Goal: Information Seeking & Learning: Learn about a topic

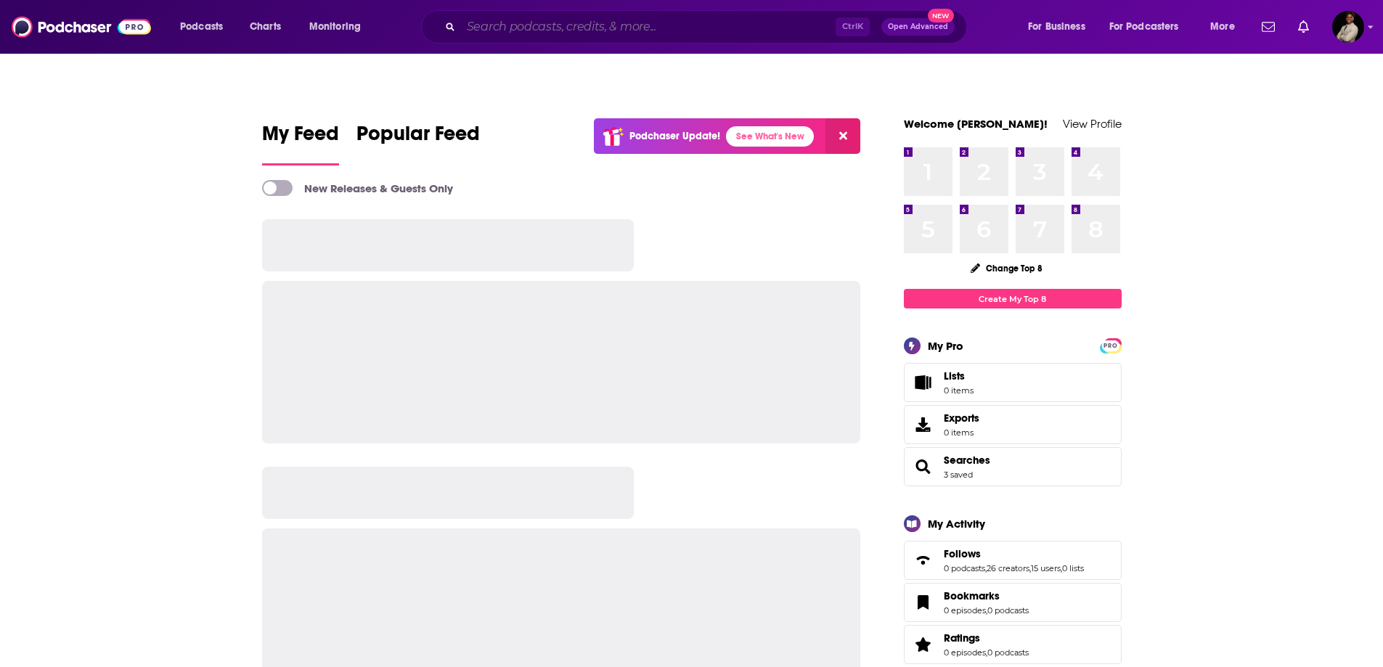
click at [569, 28] on input "Search podcasts, credits, & more..." at bounding box center [648, 26] width 375 height 23
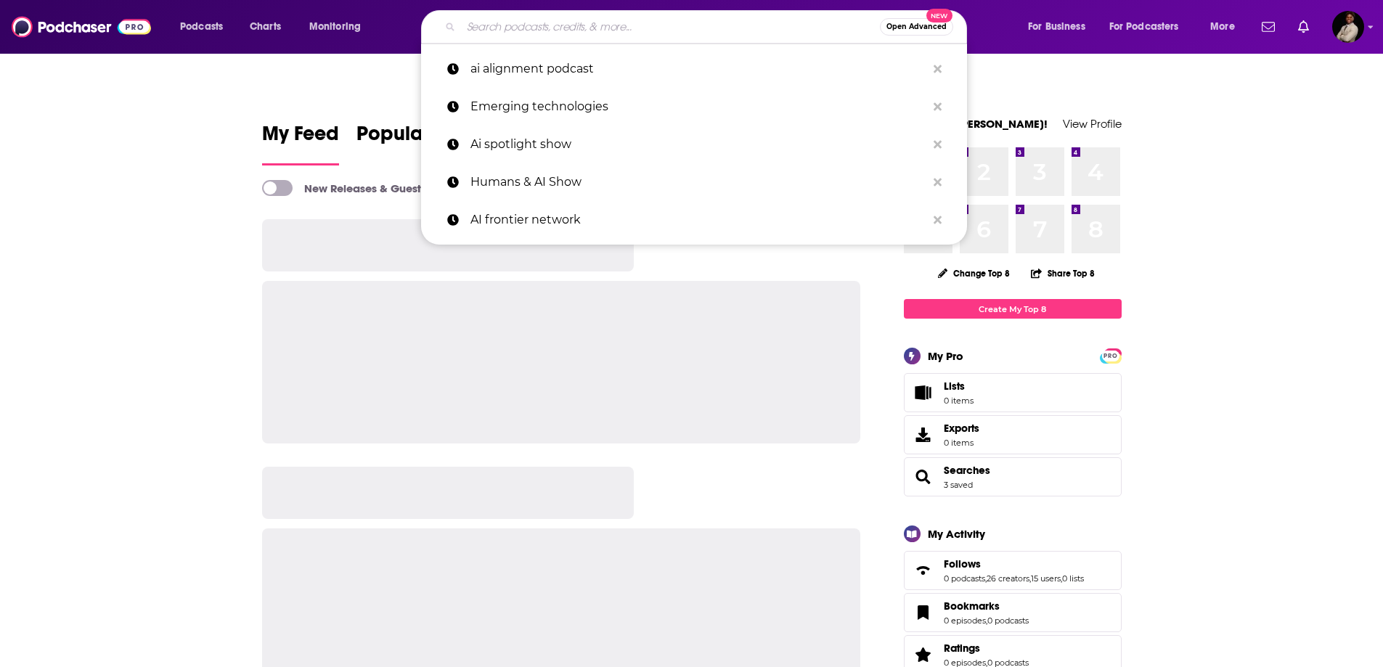
paste input "Bright Founders Talk"
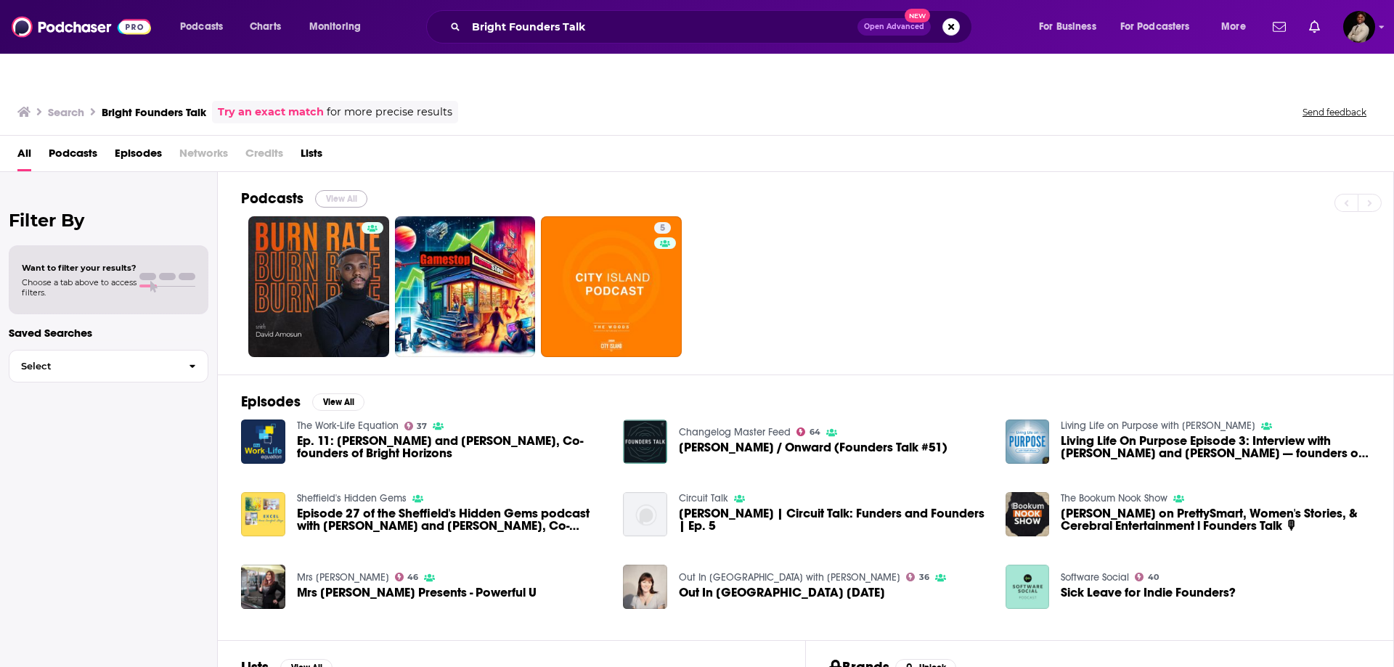
click at [346, 190] on button "View All" at bounding box center [341, 198] width 52 height 17
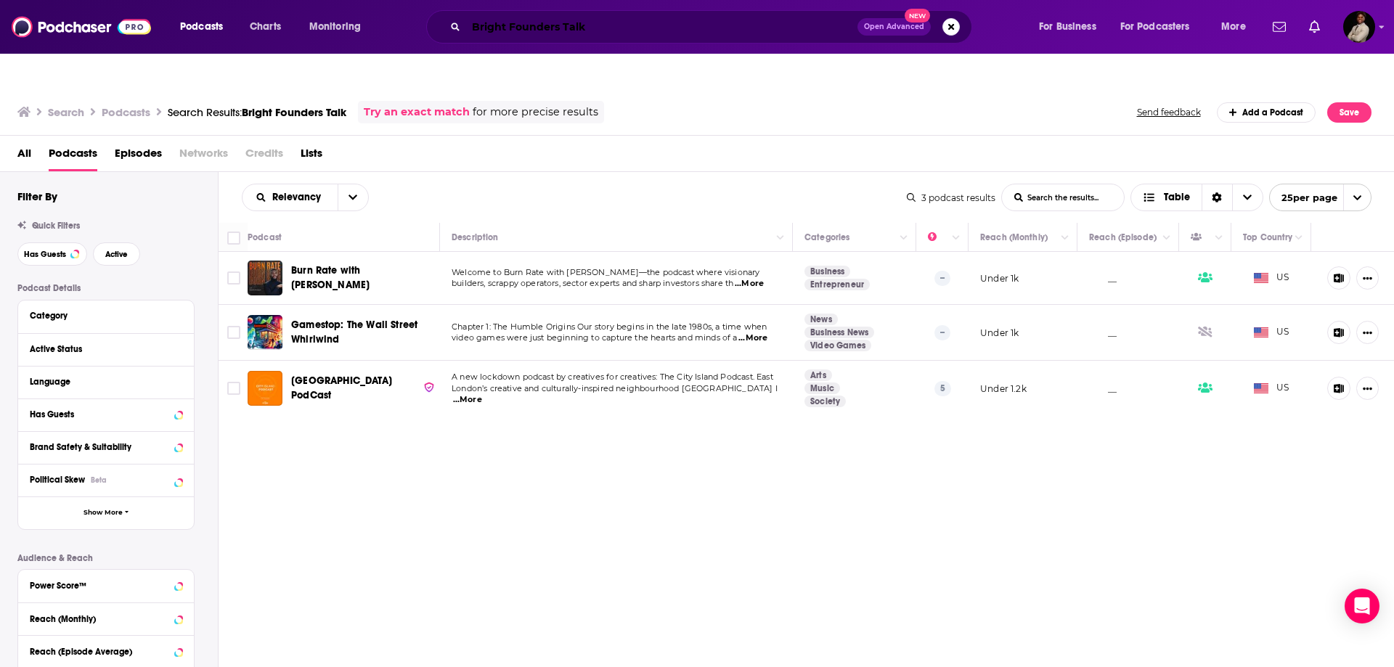
drag, startPoint x: 617, startPoint y: 25, endPoint x: 401, endPoint y: 52, distance: 217.9
click at [401, 52] on div "Podcasts Charts Monitoring Bright Founders Talk Open Advanced New For Business …" at bounding box center [697, 27] width 1394 height 54
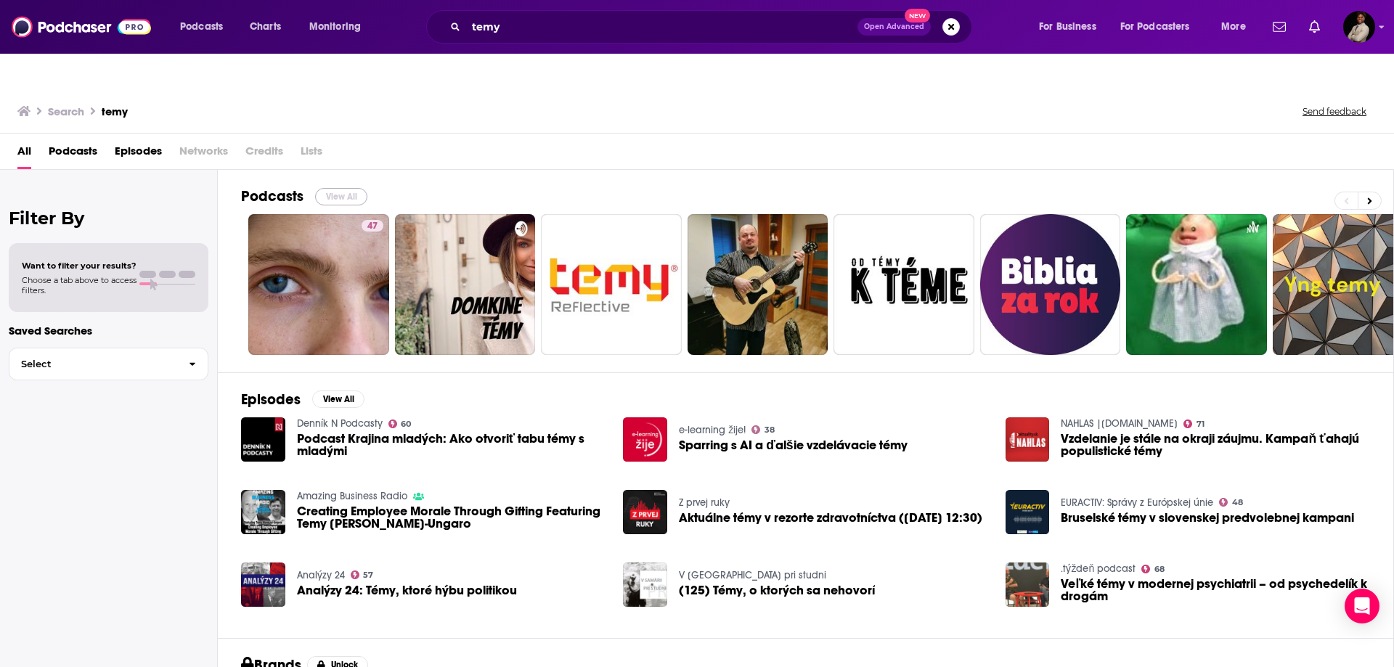
click at [335, 188] on button "View All" at bounding box center [341, 196] width 52 height 17
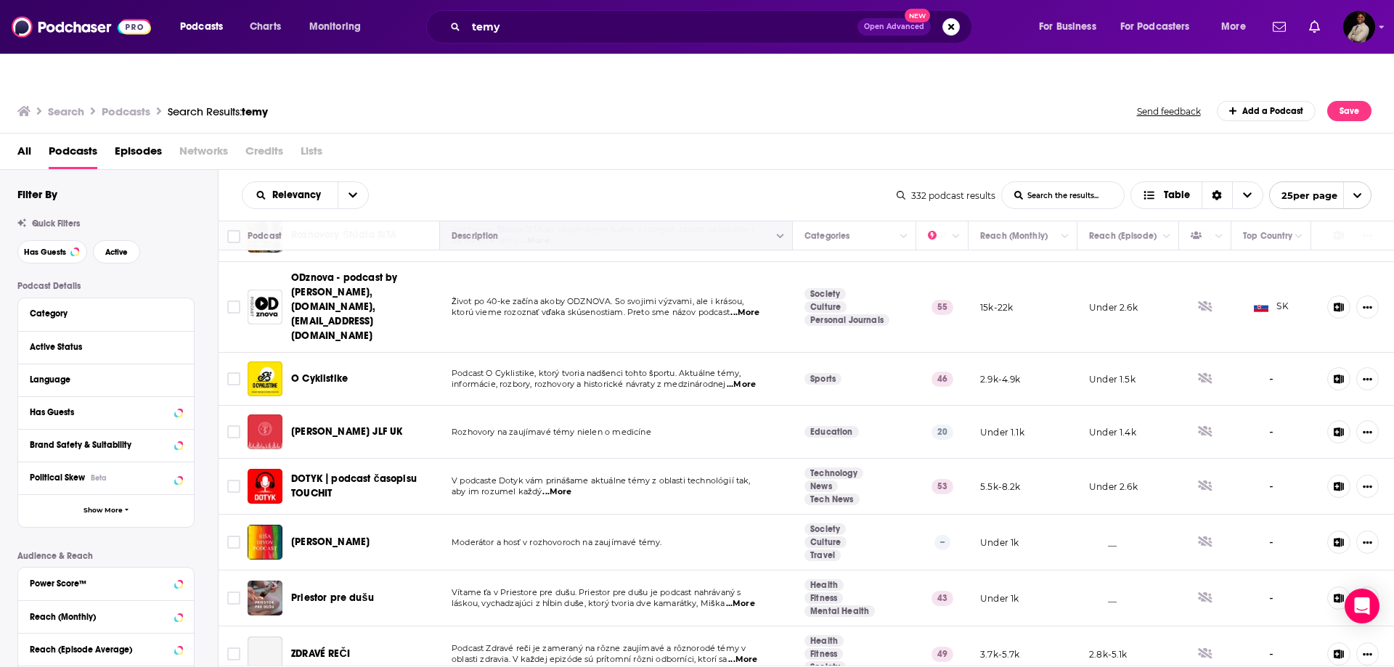
scroll to position [952, 0]
click at [595, 7] on div "Podcasts Charts Monitoring temy Open Advanced New For Business For Podcasters M…" at bounding box center [697, 27] width 1394 height 54
click at [593, 12] on div "temy Open Advanced New" at bounding box center [699, 26] width 546 height 33
click at [589, 30] on input "temy" at bounding box center [661, 26] width 391 height 23
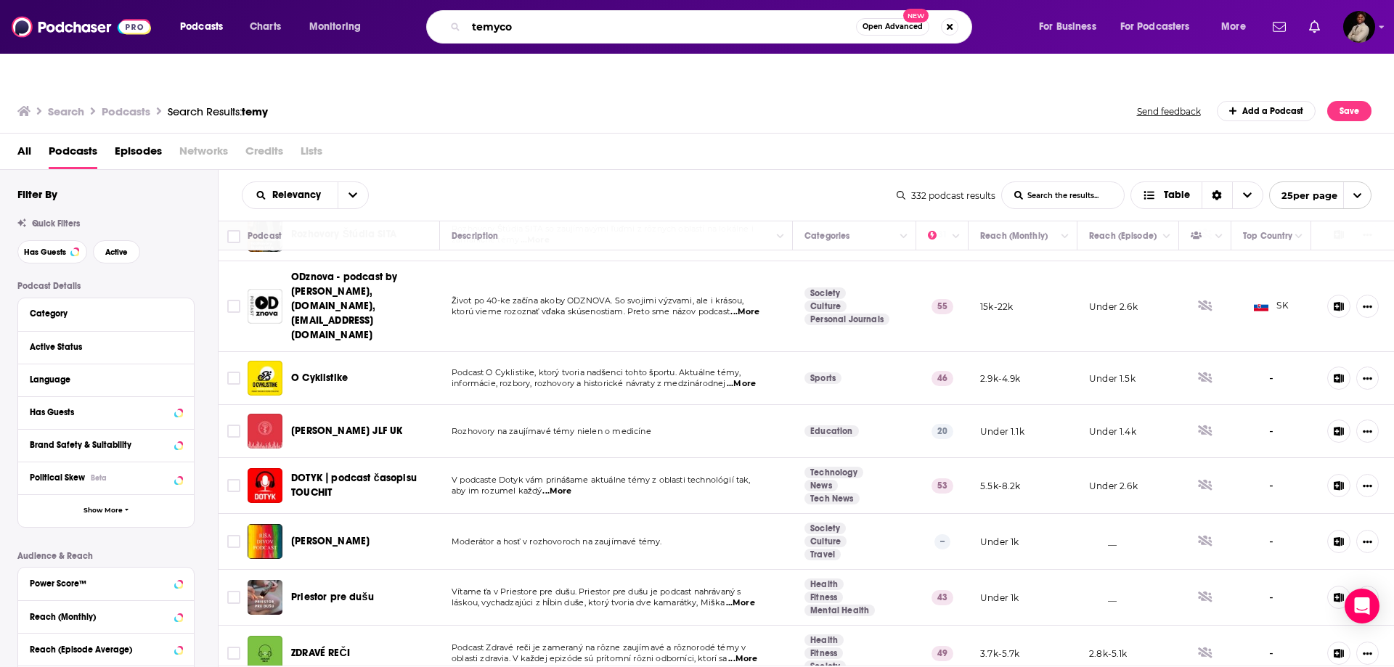
type input "temyco"
